Goal: Task Accomplishment & Management: Use online tool/utility

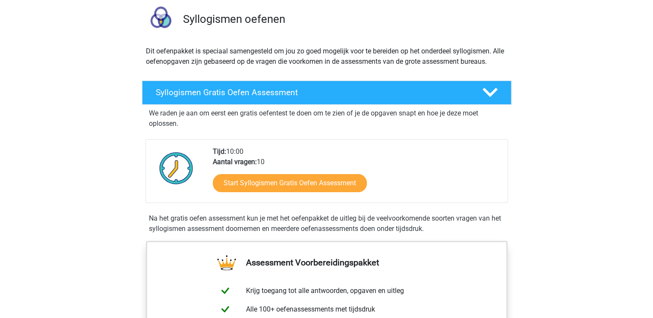
scroll to position [129, 0]
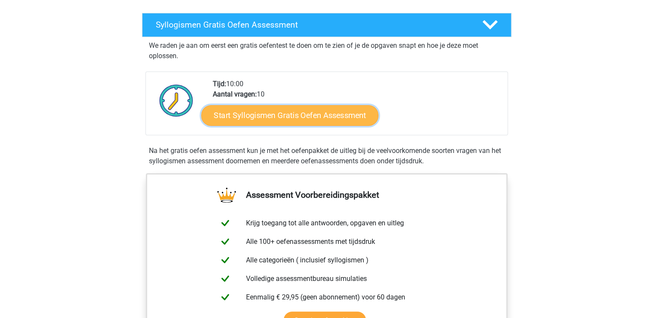
click at [322, 113] on link "Start Syllogismen Gratis Oefen Assessment" at bounding box center [289, 115] width 177 height 21
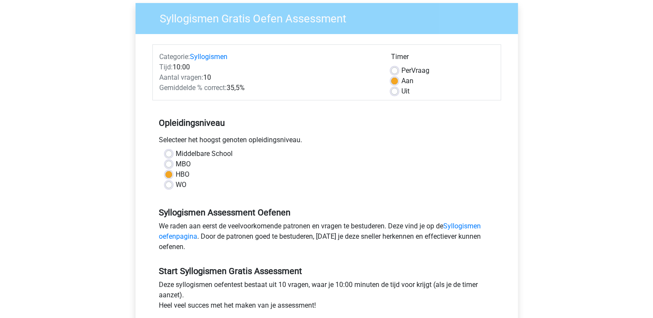
scroll to position [140, 0]
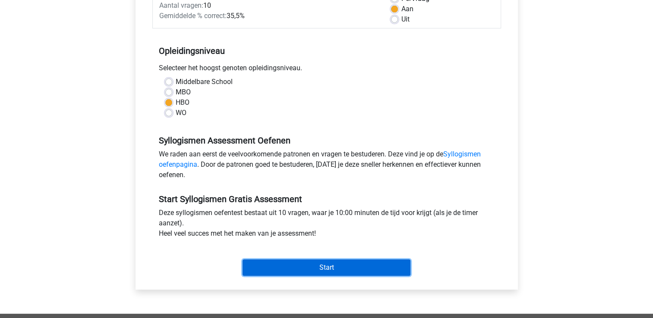
click at [344, 266] on input "Start" at bounding box center [326, 268] width 168 height 16
